Goal: Task Accomplishment & Management: Use online tool/utility

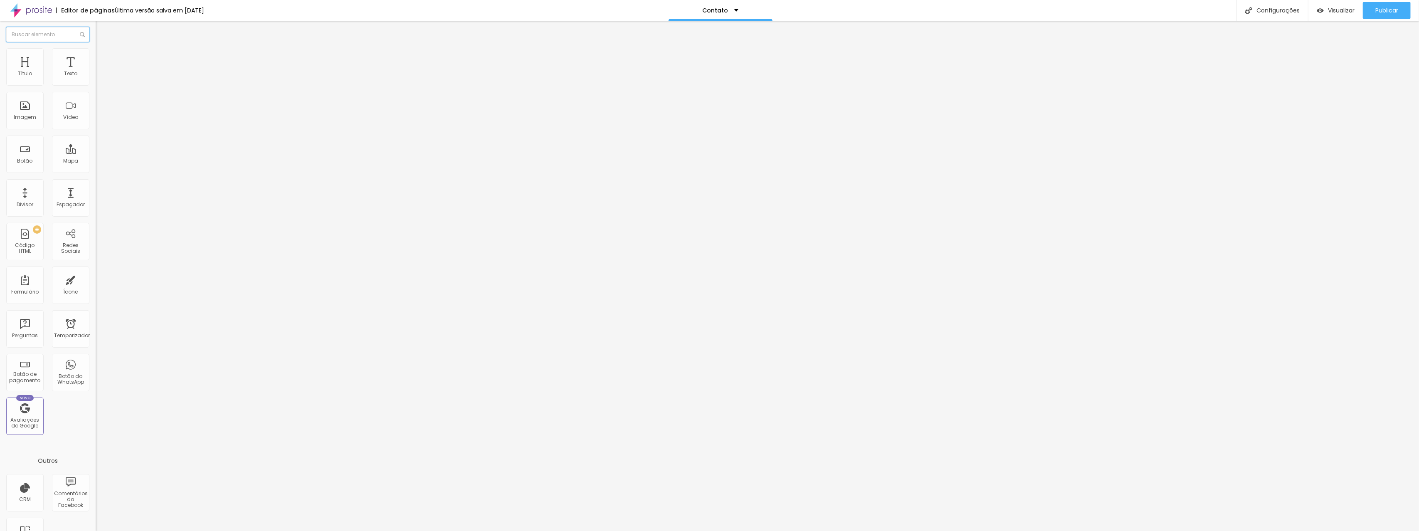
click at [56, 39] on input "text" at bounding box center [47, 34] width 83 height 15
type input "for"
click at [96, 53] on img at bounding box center [99, 51] width 7 height 7
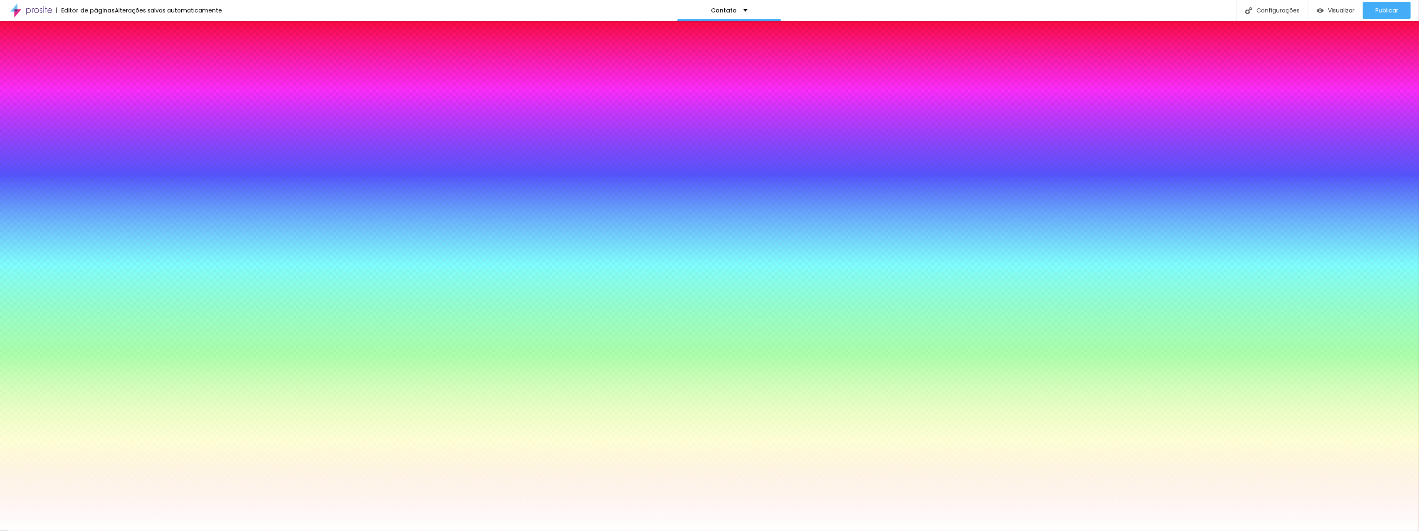
click at [96, 93] on button "button" at bounding box center [102, 88] width 12 height 9
type input "#000000"
drag, startPoint x: 115, startPoint y: 214, endPoint x: 79, endPoint y: 269, distance: 66.4
click at [79, 269] on body "Editor de páginas Alterações salvas automaticamente Contato Configurações Confi…" at bounding box center [709, 265] width 1419 height 531
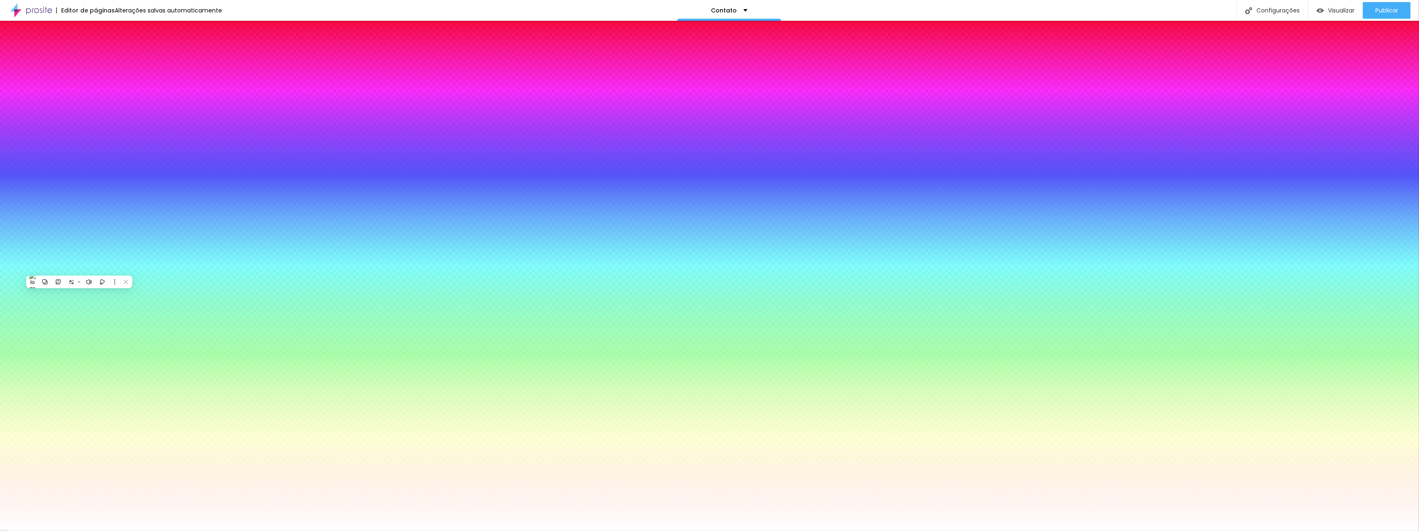
click at [47, 531] on div at bounding box center [709, 531] width 1419 height 0
click at [96, 116] on button "button" at bounding box center [102, 111] width 12 height 9
type input "1"
type input "2"
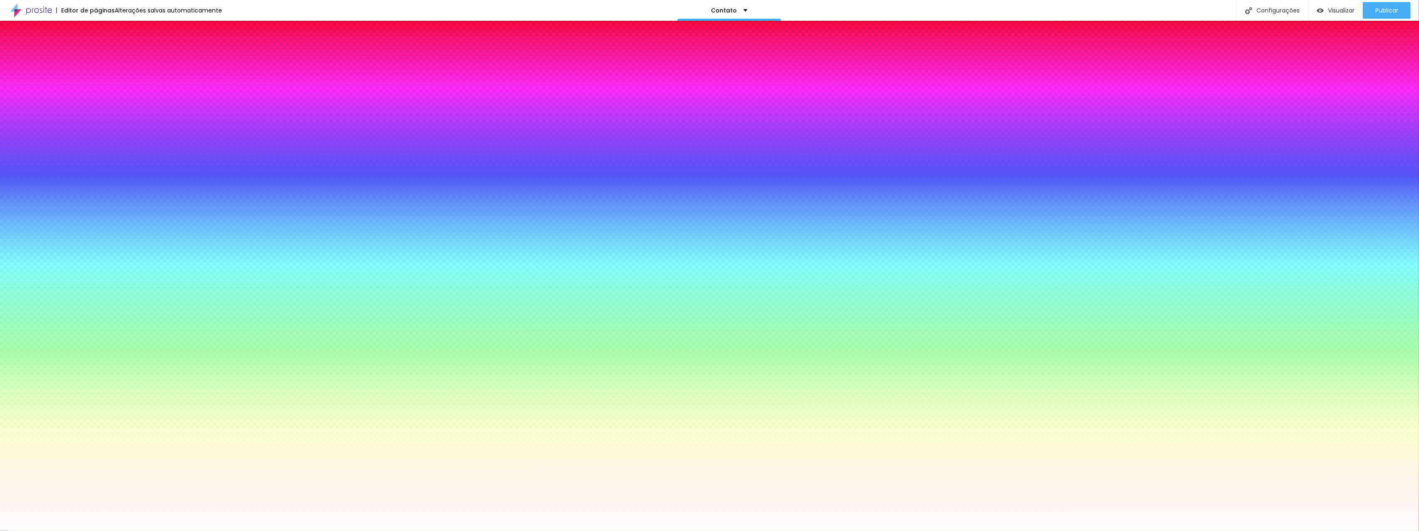
type input "2"
type input "1"
click at [20, 531] on div at bounding box center [709, 531] width 1419 height 0
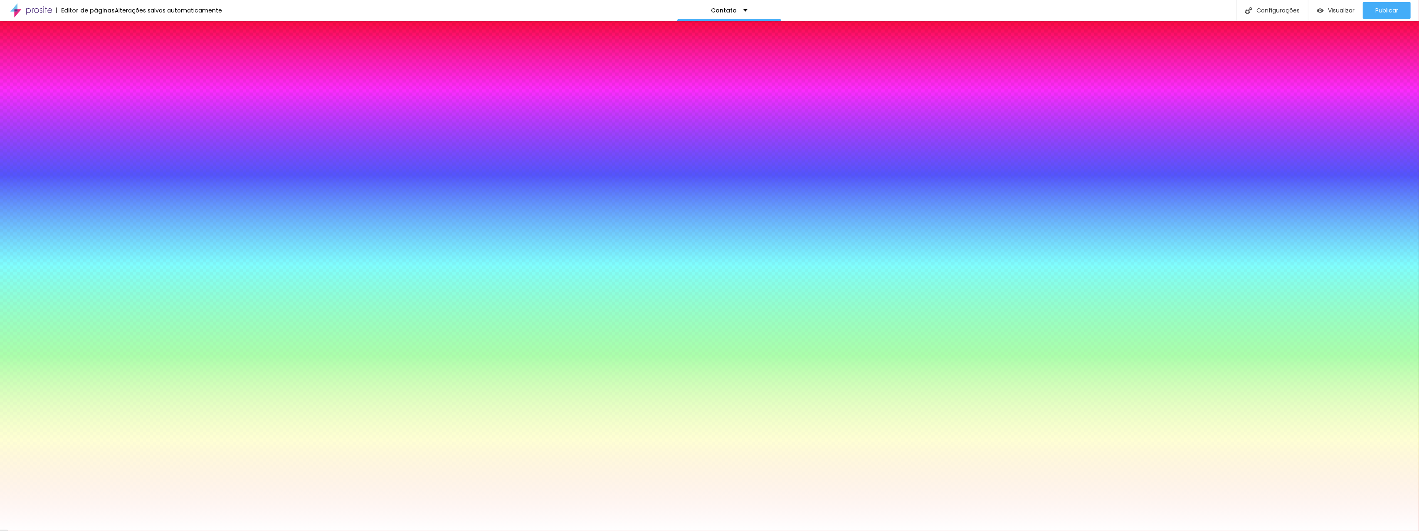
click at [100, 138] on icon "button" at bounding box center [101, 139] width 3 height 3
type input "0"
type input "2"
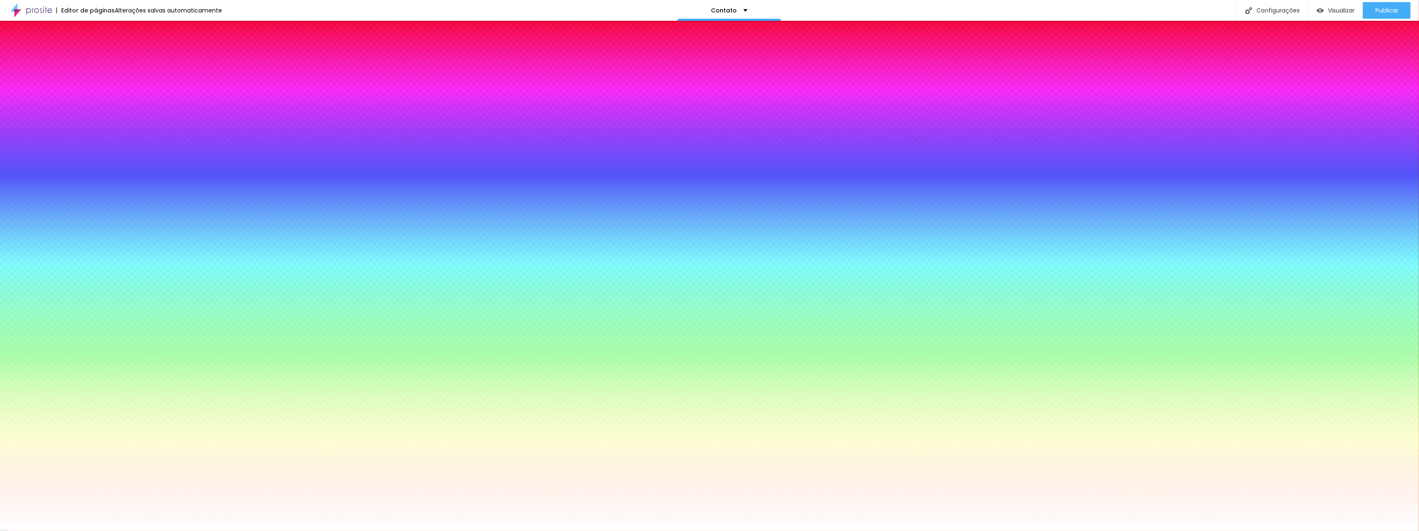
type input "4"
type input "6"
type input "8"
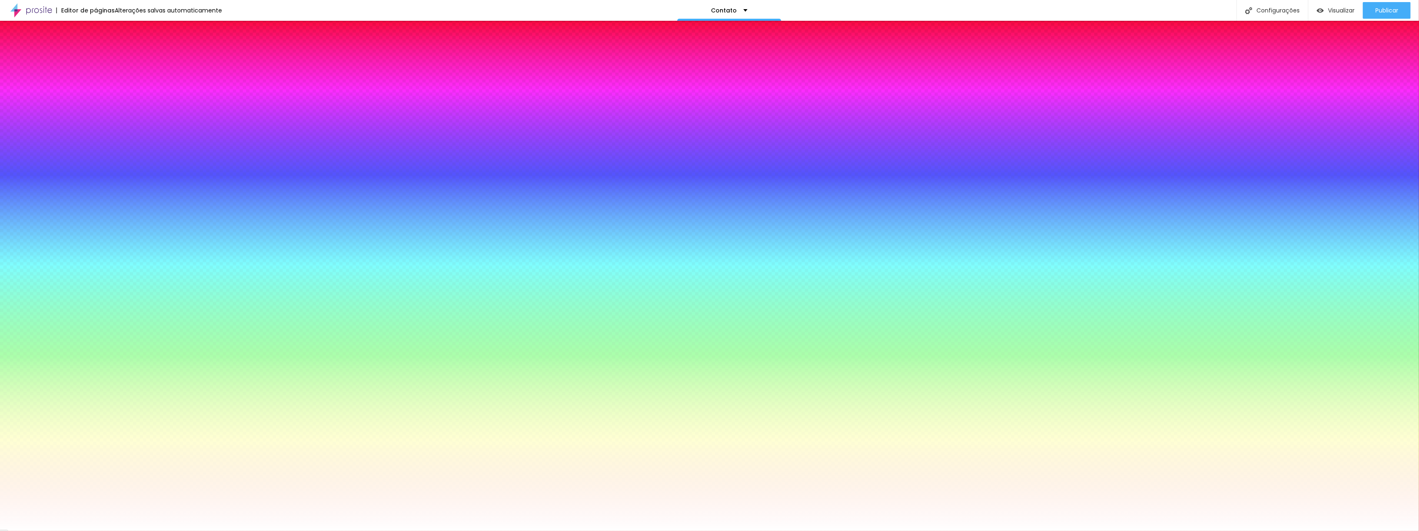
type input "8"
type input "10"
type input "12"
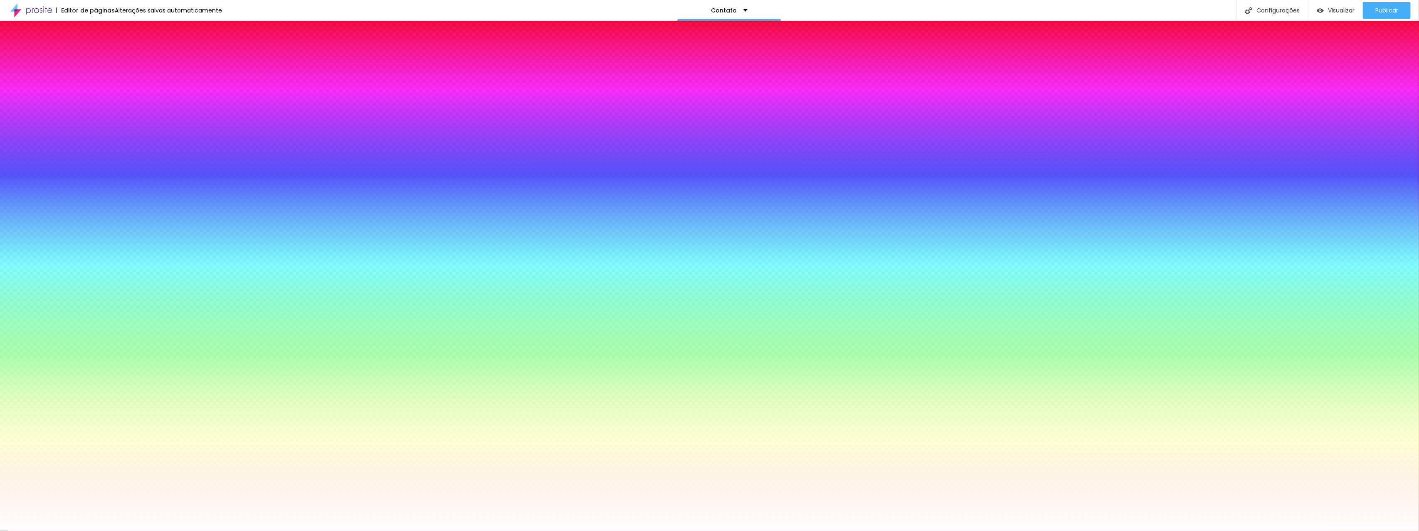
type input "18"
type input "23"
type input "27"
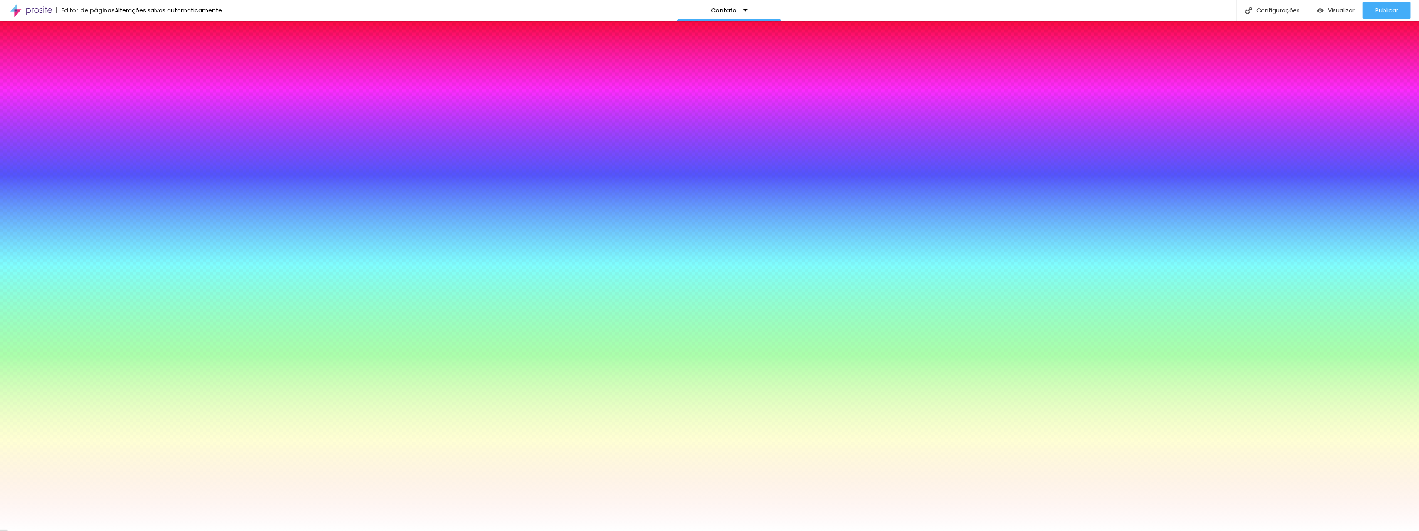
type input "27"
type input "28"
type input "29"
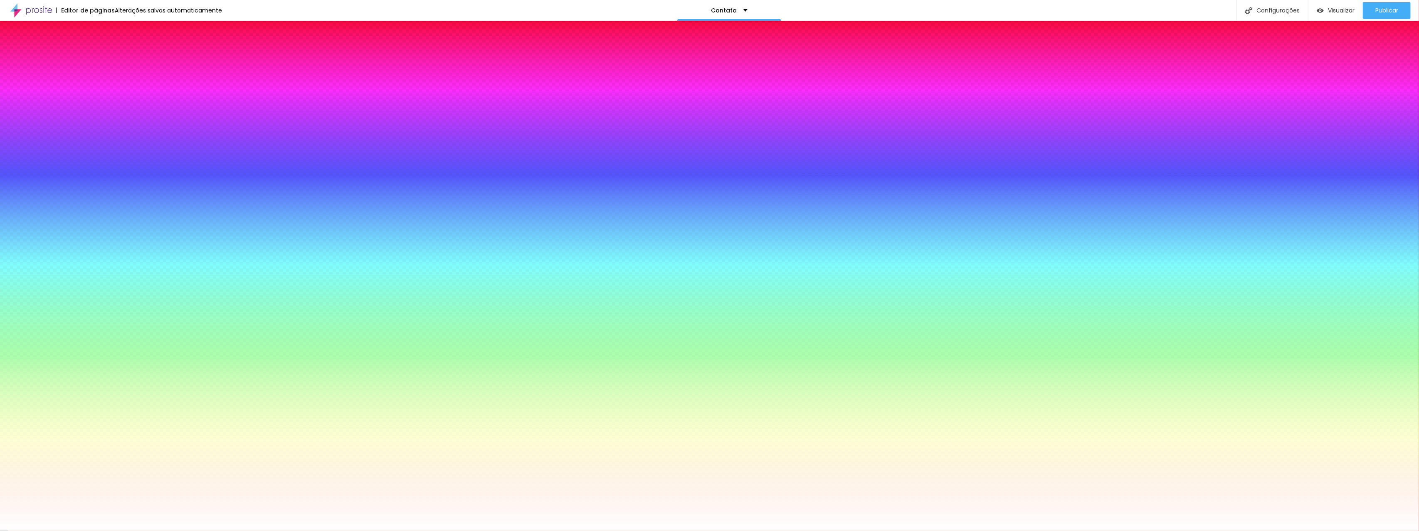
type input "30"
type input "26"
type input "22"
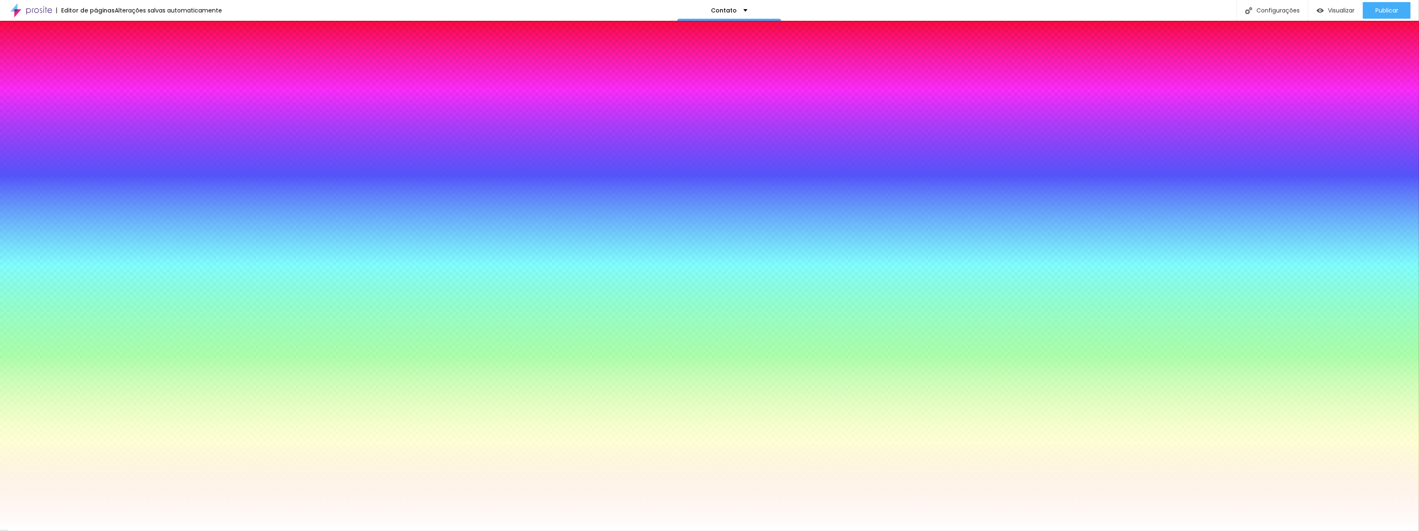
type input "22"
type input "19"
type input "17"
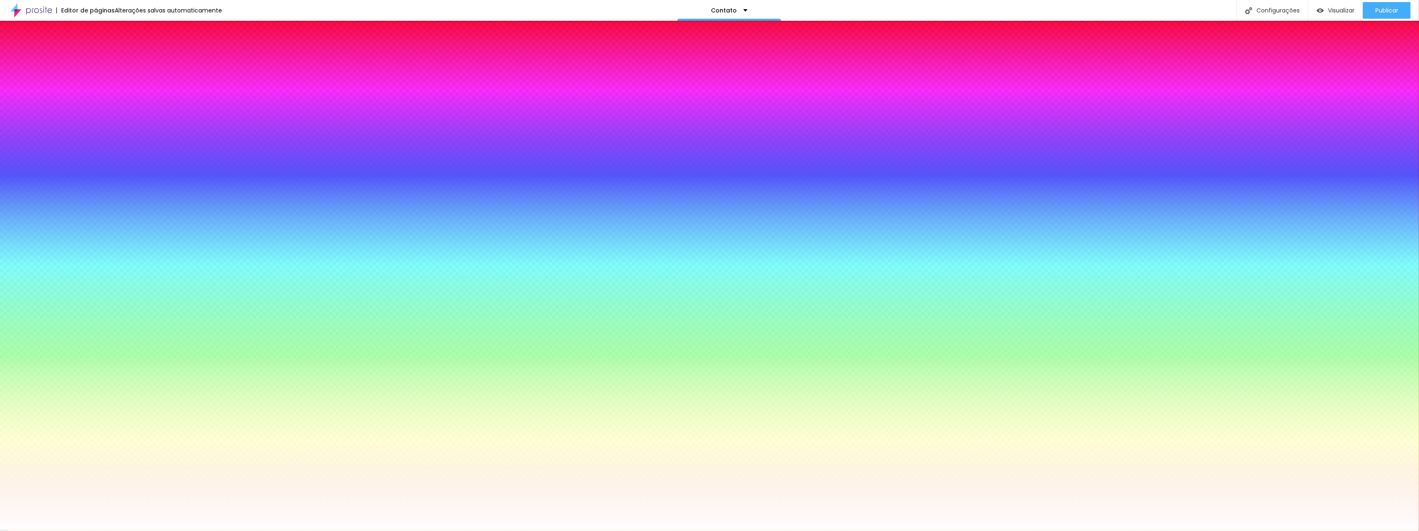
type input "16"
type input "18"
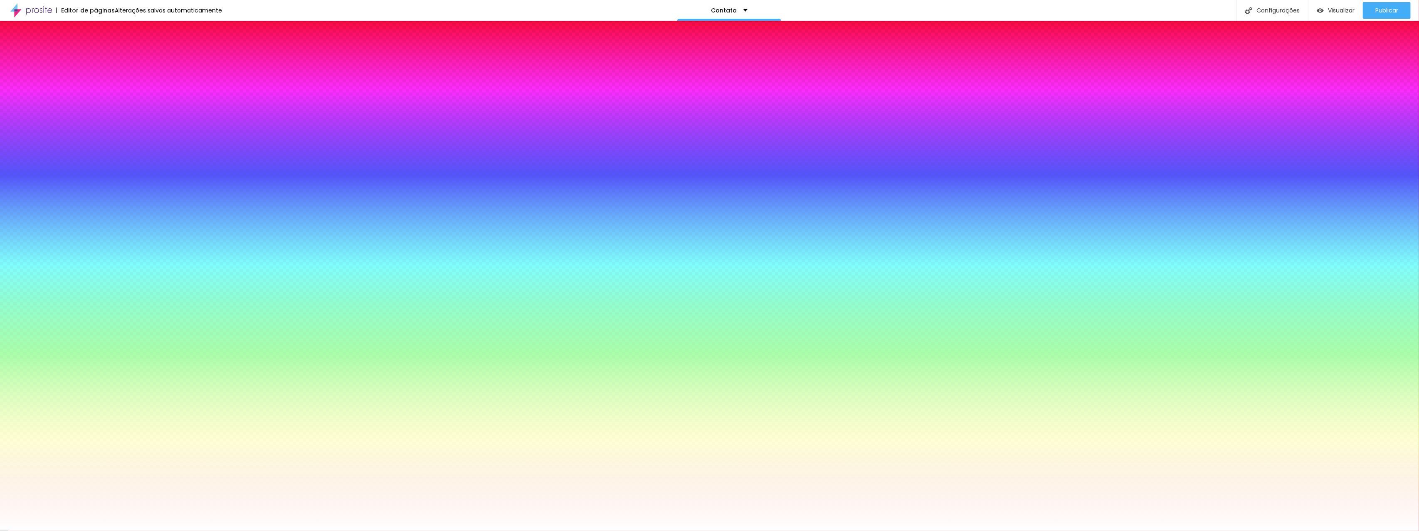
click at [34, 531] on div at bounding box center [709, 531] width 1419 height 0
click at [96, 164] on div at bounding box center [144, 164] width 96 height 0
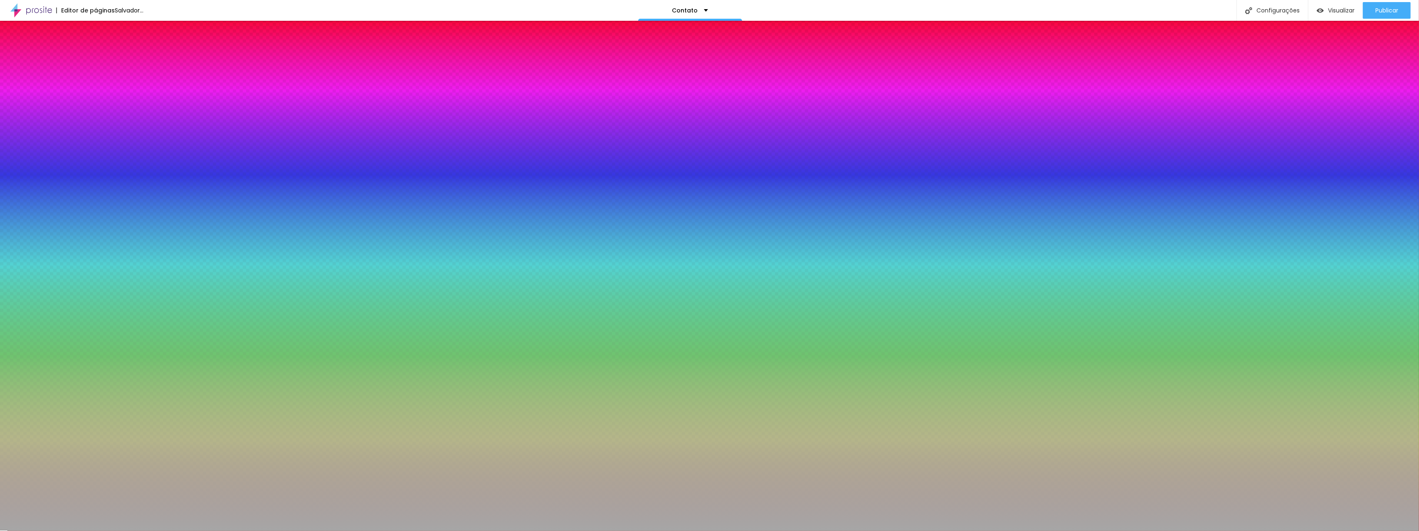
type input "#A4A4A4"
drag, startPoint x: 40, startPoint y: 198, endPoint x: 9, endPoint y: 210, distance: 33.2
click at [96, 210] on div "Cor de fundo Voltar ao padrão #A4A4A4 Tipografia Voltar ao padrão Borda Voltar …" at bounding box center [144, 197] width 96 height 97
click at [96, 93] on button "button" at bounding box center [102, 88] width 12 height 9
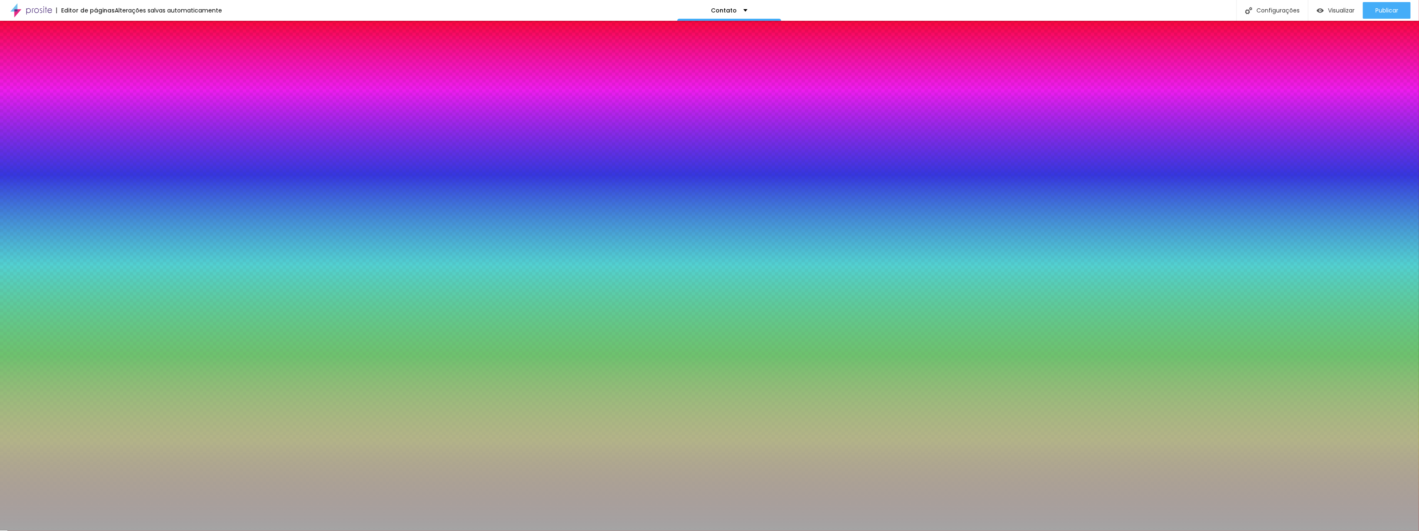
type input "#FFFFFF"
drag, startPoint x: 123, startPoint y: 222, endPoint x: 101, endPoint y: 186, distance: 42.1
click at [24, 531] on div at bounding box center [709, 531] width 1419 height 0
click at [99, 272] on icon "button" at bounding box center [101, 269] width 5 height 5
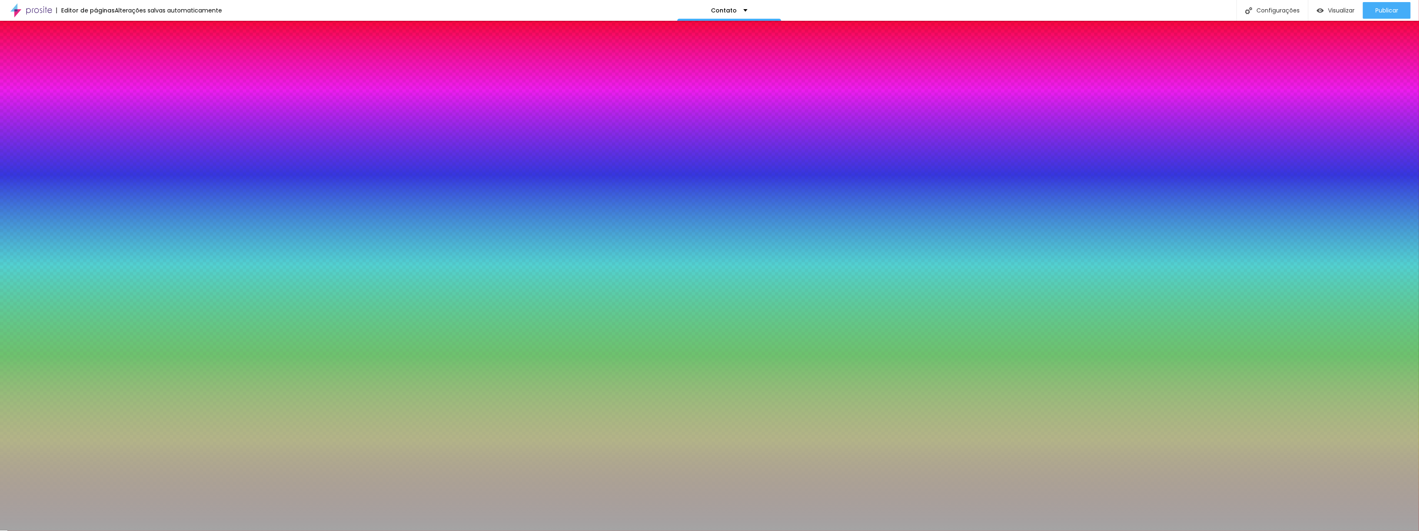
type input "#000000"
drag, startPoint x: 138, startPoint y: 402, endPoint x: 99, endPoint y: 449, distance: 60.6
click at [99, 449] on body "Editor de páginas Alterações salvas automaticamente Contato Configurações Confi…" at bounding box center [709, 265] width 1419 height 531
click at [46, 531] on div at bounding box center [709, 531] width 1419 height 0
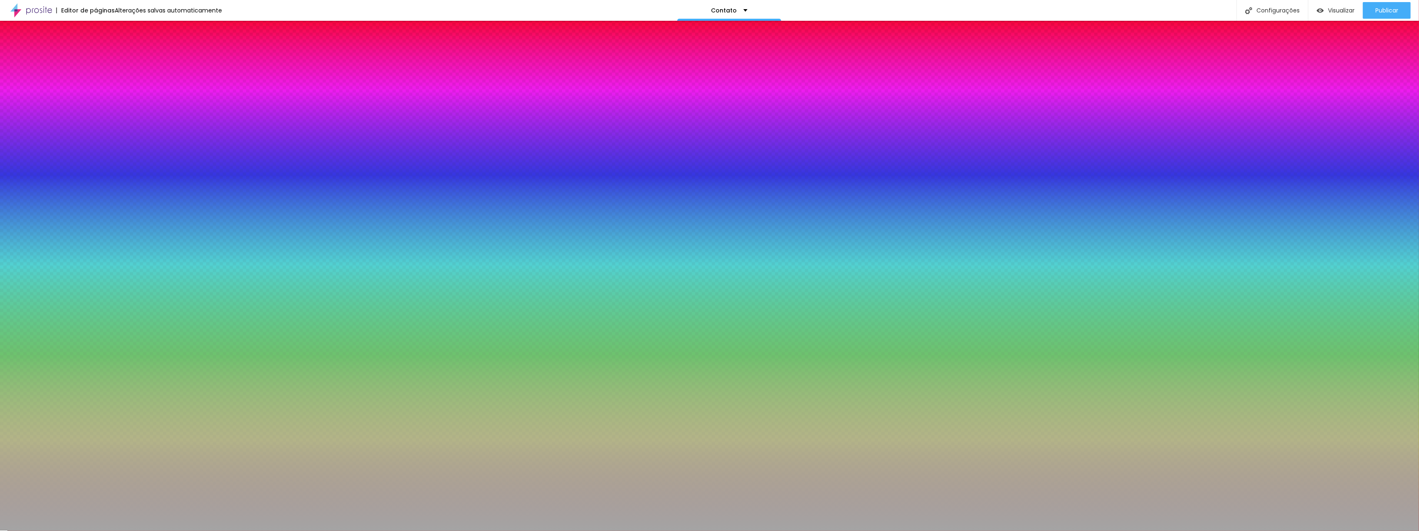
click at [103, 62] on font "Avançado" at bounding box center [116, 62] width 27 height 7
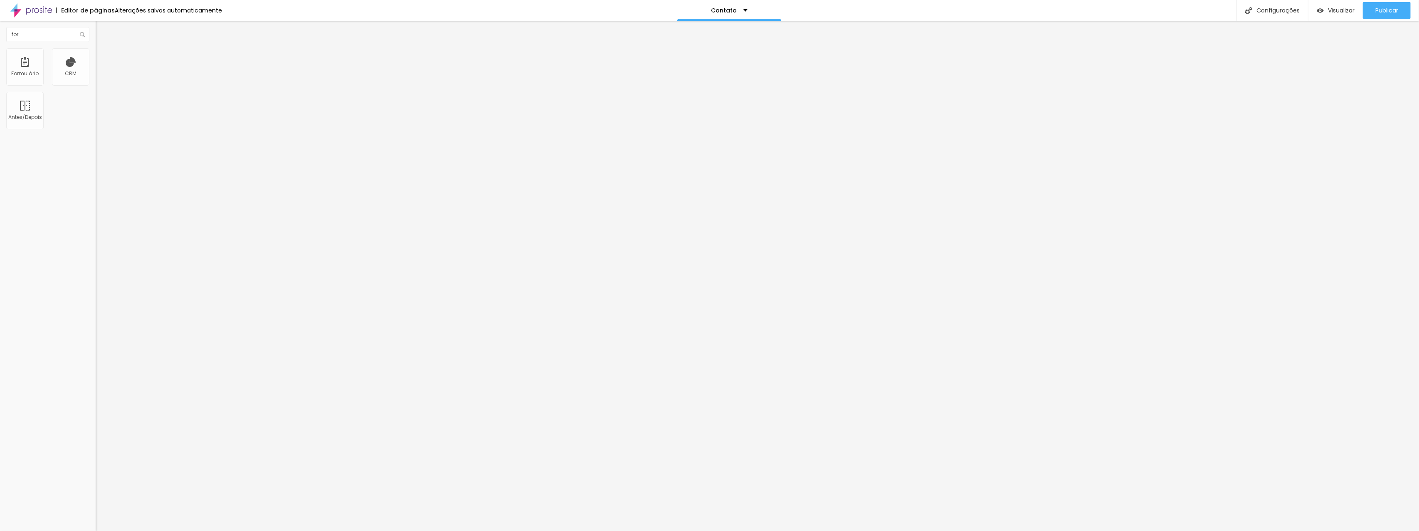
click at [96, 54] on li "Estilo" at bounding box center [144, 52] width 96 height 8
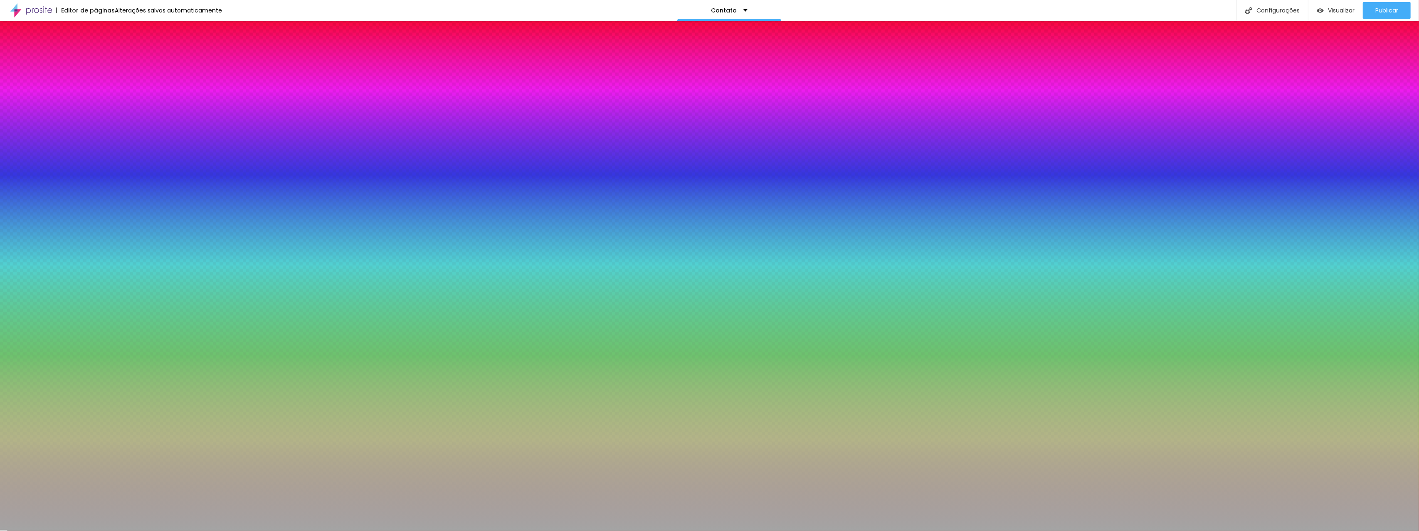
click at [96, 164] on div at bounding box center [144, 164] width 96 height 0
type input "#A8A8A8"
drag, startPoint x: 25, startPoint y: 210, endPoint x: 8, endPoint y: 210, distance: 17.1
click at [96, 210] on div "Cor de fundo Voltar ao padrão #A8A8A8 Tipografia Voltar ao padrão Borda Voltar …" at bounding box center [144, 197] width 96 height 97
click at [96, 331] on div "Editar nulo Conteúdo Estilo Avançado Botão Tipografia Voltar ao padrão Borda Vo…" at bounding box center [144, 276] width 96 height 510
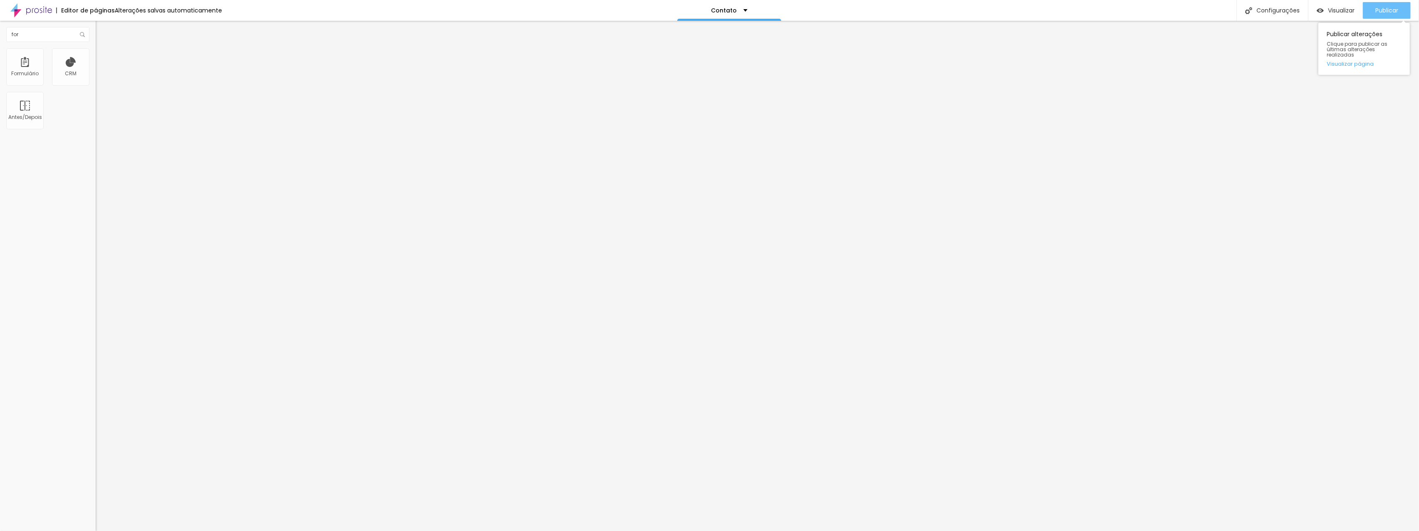
click at [1369, 12] on button "Publicar" at bounding box center [1387, 10] width 48 height 17
click at [103, 57] on font "Estilo" at bounding box center [109, 53] width 13 height 7
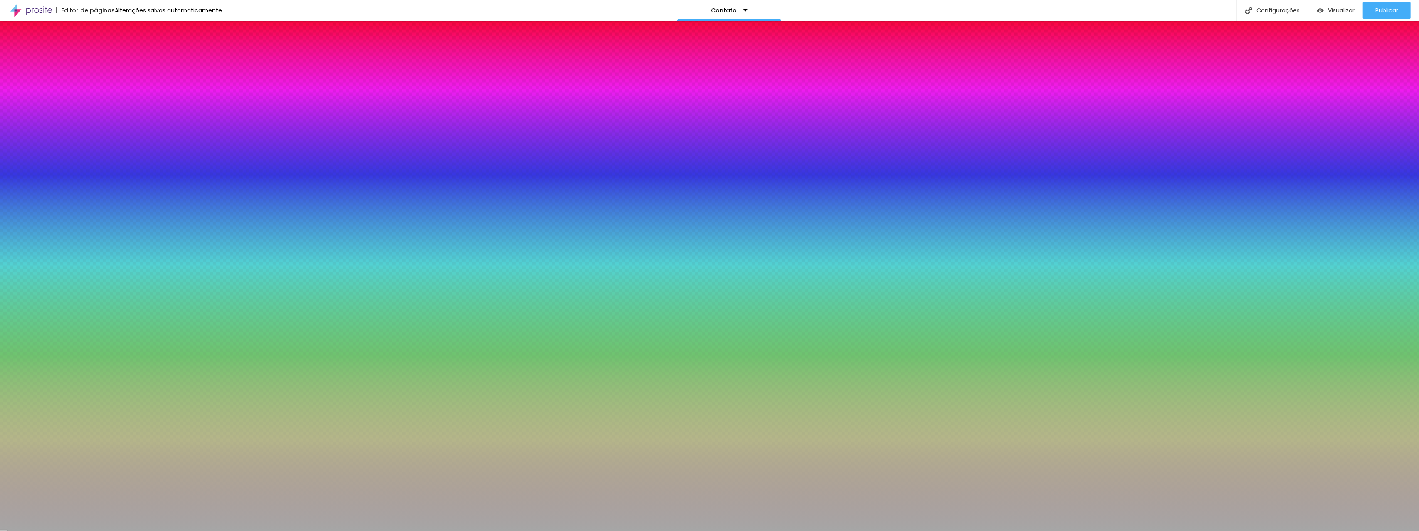
click at [103, 61] on font "Avançado" at bounding box center [116, 62] width 27 height 7
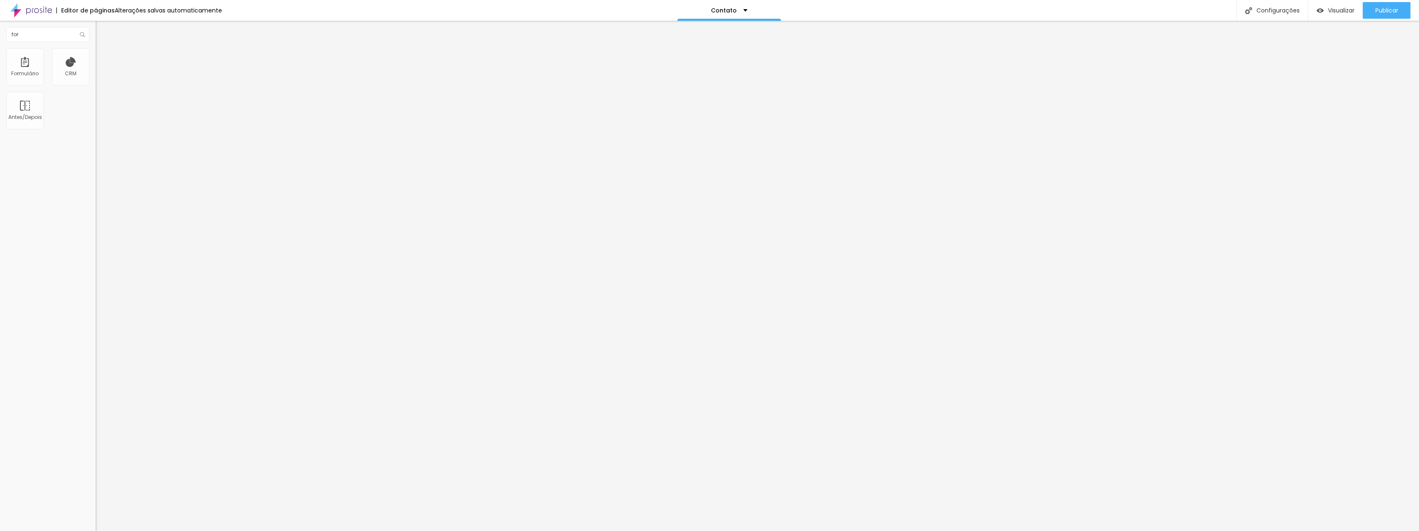
click at [96, 54] on li "Avançado" at bounding box center [144, 52] width 96 height 8
click at [103, 49] on font "Estilo" at bounding box center [109, 45] width 13 height 7
click at [103, 56] on font "Avançado" at bounding box center [116, 53] width 27 height 7
click at [103, 49] on font "Estilo" at bounding box center [109, 45] width 13 height 7
click at [96, 49] on li "Estilo" at bounding box center [144, 52] width 96 height 8
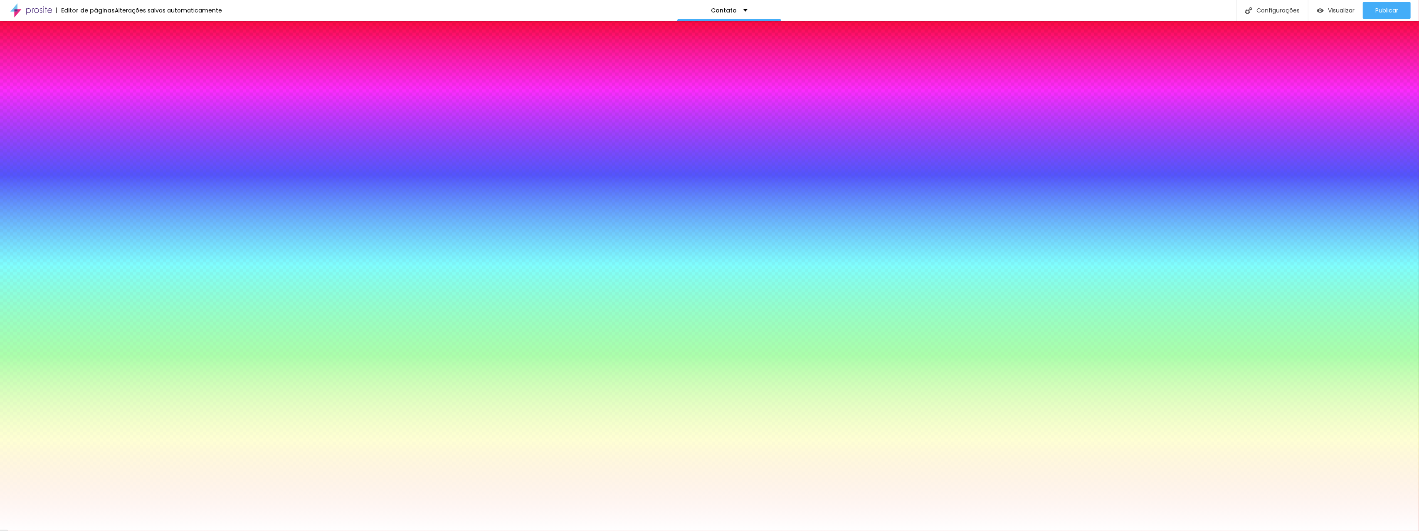
click at [96, 113] on div at bounding box center [144, 113] width 96 height 0
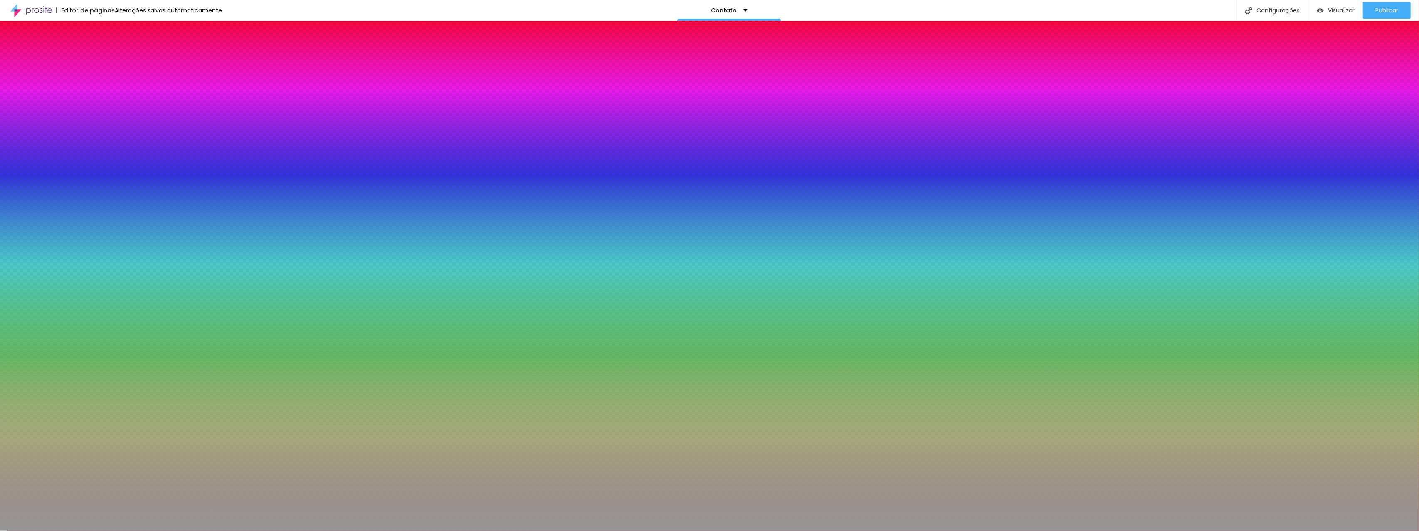
type input "#8E8E8E"
drag, startPoint x: 24, startPoint y: 175, endPoint x: 7, endPoint y: 189, distance: 21.8
click at [96, 173] on div "Imagem de fundo Adicionar imagem Efeito da Imagem Nenhum Nenhum Paralaxe Cor de…" at bounding box center [144, 119] width 96 height 108
click at [96, 247] on div "Editar nulo Conteúdo Estilo Avançado Imagem de fundo Adicionar imagem Efeito da…" at bounding box center [144, 276] width 96 height 510
click at [102, 27] on img "button" at bounding box center [105, 30] width 7 height 7
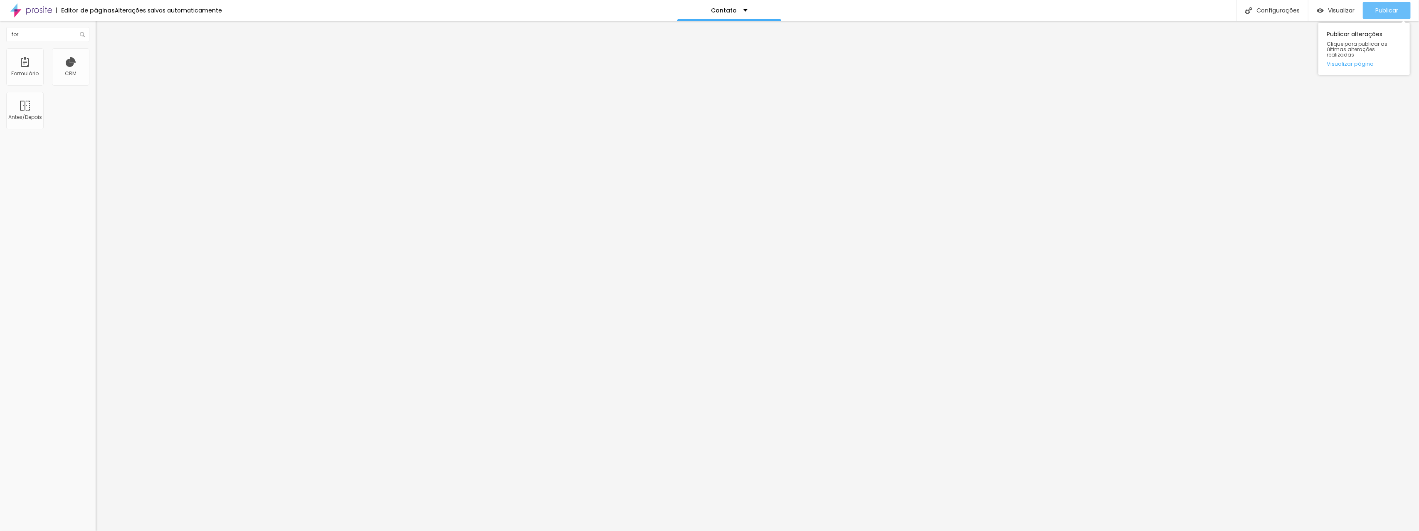
click at [1373, 6] on button "Publicar" at bounding box center [1387, 10] width 48 height 17
